Goal: Information Seeking & Learning: Find contact information

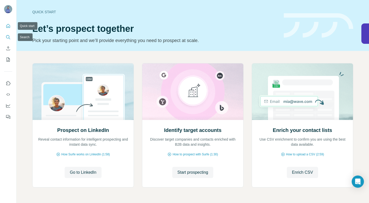
click at [8, 36] on icon "Search" at bounding box center [8, 37] width 5 height 5
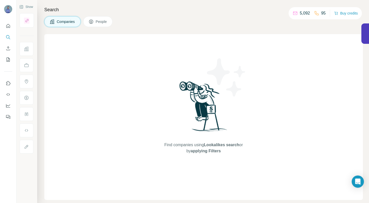
click at [100, 18] on button "People" at bounding box center [98, 21] width 30 height 11
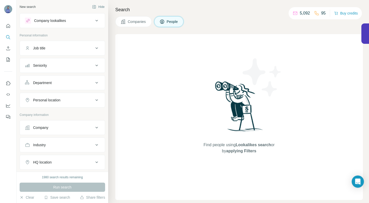
click at [180, 51] on div "Find people using Lookalikes search or by applying Filters" at bounding box center [239, 117] width 248 height 166
click at [79, 17] on button "Company lookalikes" at bounding box center [62, 21] width 85 height 12
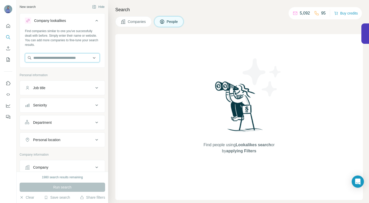
click at [53, 61] on input "text" at bounding box center [62, 57] width 75 height 9
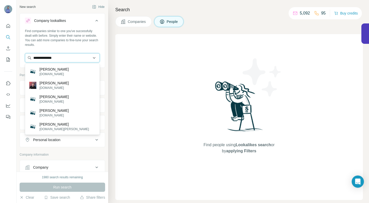
type input "**********"
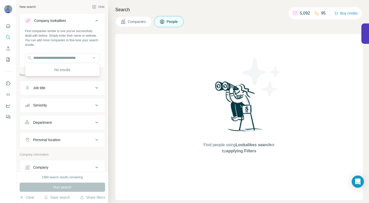
click at [98, 19] on icon at bounding box center [97, 21] width 6 height 6
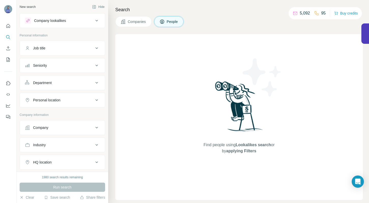
click at [97, 21] on icon at bounding box center [97, 21] width 6 height 6
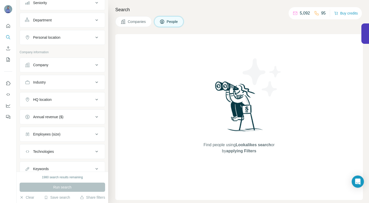
scroll to position [121, 0]
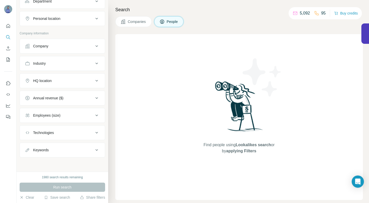
click at [44, 152] on div "Keywords" at bounding box center [41, 150] width 16 height 5
click at [39, 162] on input "text" at bounding box center [57, 162] width 65 height 9
type input "********"
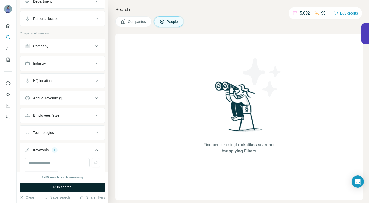
click at [51, 184] on button "Run search" at bounding box center [63, 187] width 86 height 9
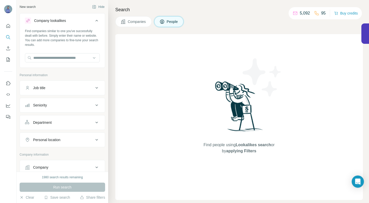
click at [127, 19] on button "Companies" at bounding box center [133, 21] width 36 height 11
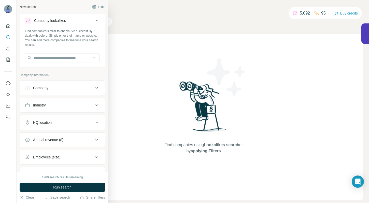
click at [53, 86] on div "Company" at bounding box center [59, 87] width 69 height 5
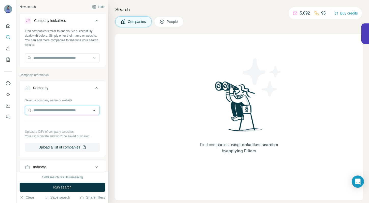
click at [61, 112] on input "text" at bounding box center [62, 110] width 75 height 9
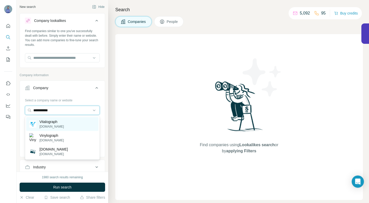
type input "**********"
click at [50, 123] on p "Vitalograph" at bounding box center [51, 121] width 24 height 5
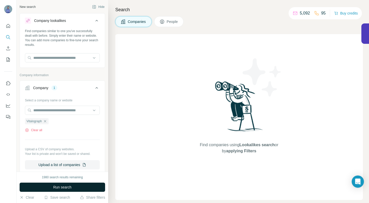
click at [58, 187] on span "Run search" at bounding box center [62, 187] width 18 height 5
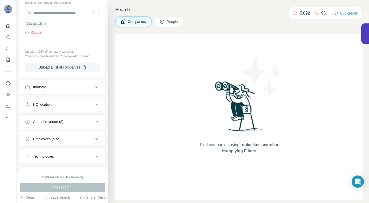
scroll to position [155, 0]
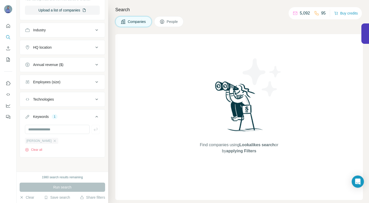
click at [47, 141] on div "[PERSON_NAME]" at bounding box center [41, 141] width 33 height 6
click at [53, 142] on icon "button" at bounding box center [55, 141] width 4 height 4
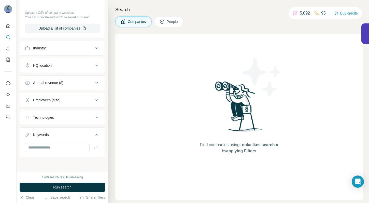
scroll to position [137, 0]
click at [52, 184] on button "Run search" at bounding box center [63, 187] width 86 height 9
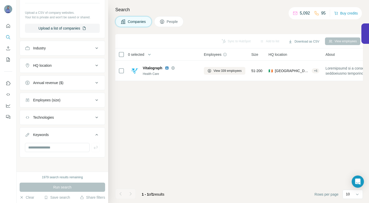
click at [169, 20] on span "People" at bounding box center [173, 21] width 12 height 5
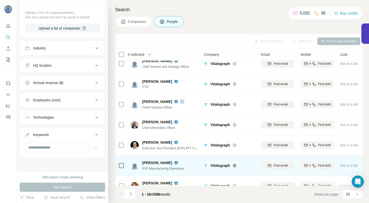
scroll to position [79, 0]
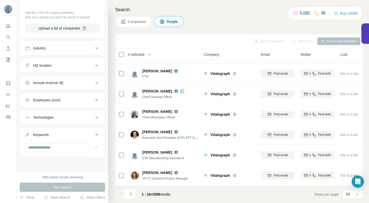
click at [67, 66] on div "HQ location" at bounding box center [59, 65] width 69 height 5
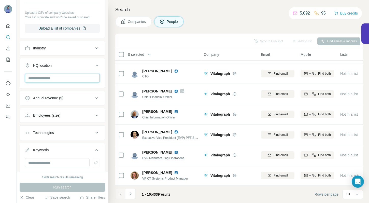
click at [54, 80] on input "text" at bounding box center [62, 78] width 75 height 9
click at [66, 65] on div "HQ location" at bounding box center [59, 65] width 69 height 5
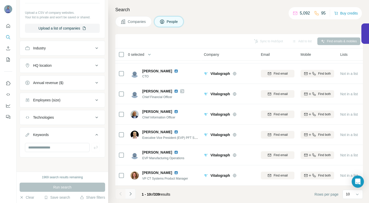
click at [130, 193] on icon "Navigate to next page" at bounding box center [130, 193] width 5 height 5
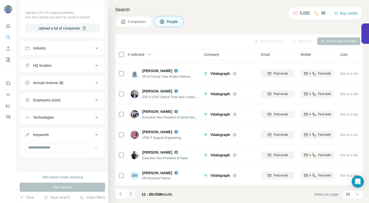
click at [130, 193] on icon "Navigate to next page" at bounding box center [130, 193] width 5 height 5
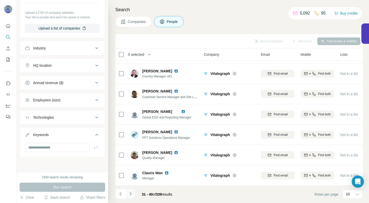
click at [130, 193] on icon "Navigate to next page" at bounding box center [130, 193] width 5 height 5
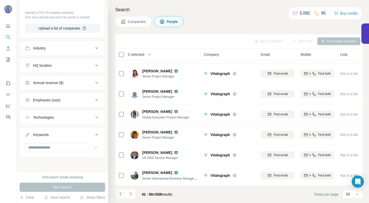
click at [123, 196] on button "Navigate to previous page" at bounding box center [120, 194] width 10 height 10
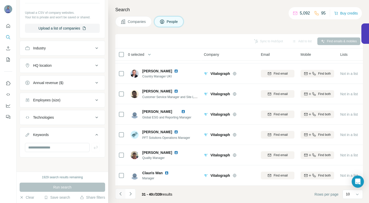
click at [123, 196] on button "Navigate to previous page" at bounding box center [120, 194] width 10 height 10
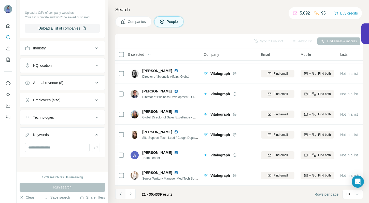
click at [123, 196] on button "Navigate to previous page" at bounding box center [120, 194] width 10 height 10
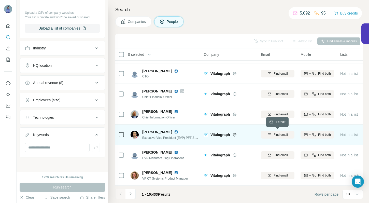
click at [281, 136] on span "Find email" at bounding box center [281, 135] width 14 height 5
click at [351, 136] on span "1 list" at bounding box center [351, 134] width 6 height 5
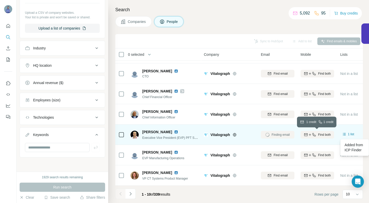
click at [313, 134] on icon "button" at bounding box center [314, 135] width 4 height 4
click at [175, 132] on img at bounding box center [176, 132] width 4 height 4
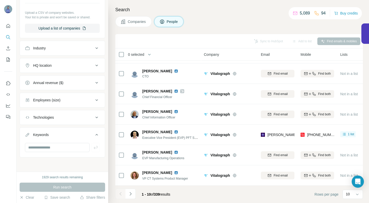
scroll to position [0, 0]
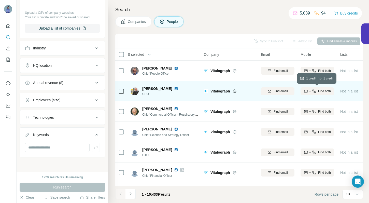
click at [314, 92] on icon "button" at bounding box center [314, 90] width 3 height 3
click at [174, 89] on img at bounding box center [176, 89] width 4 height 4
